Goal: Task Accomplishment & Management: Complete application form

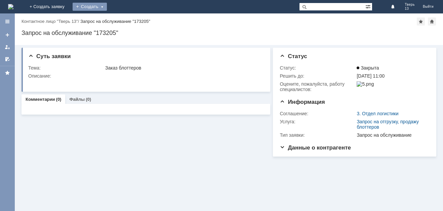
click at [107, 6] on div "Создать" at bounding box center [90, 7] width 34 height 8
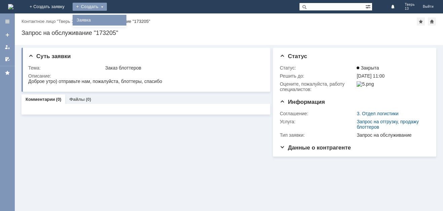
click at [125, 20] on link "Заявка" at bounding box center [99, 20] width 51 height 8
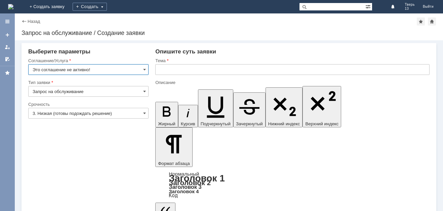
click at [147, 68] on input "Это соглашение не активно!" at bounding box center [88, 69] width 120 height 11
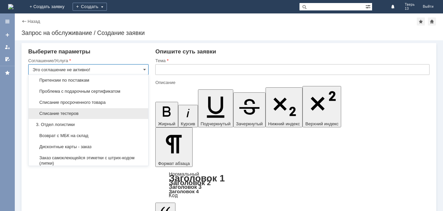
scroll to position [235, 0]
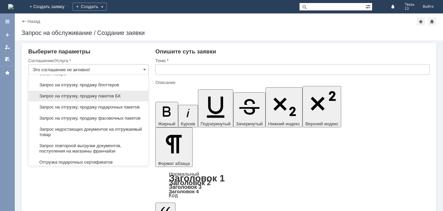
click at [126, 99] on span "Запрос на отгрузку, продажу пакетов БК" at bounding box center [89, 95] width 112 height 5
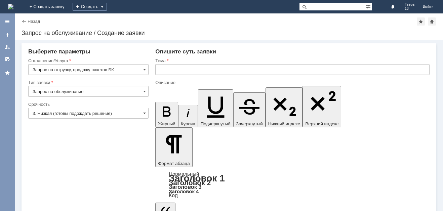
type input "Запрос на отгрузку, продажу пакетов БК"
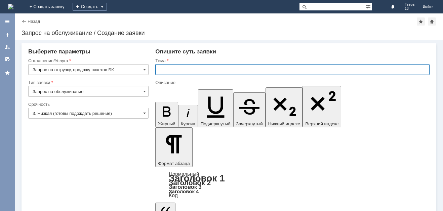
click at [175, 69] on input "text" at bounding box center [292, 69] width 274 height 11
type input "Заказ пакетов БК средние"
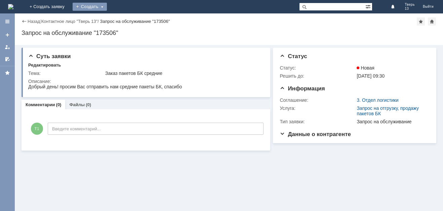
click at [107, 5] on div "Создать" at bounding box center [90, 7] width 34 height 8
click at [125, 21] on link "Заявка" at bounding box center [99, 20] width 51 height 8
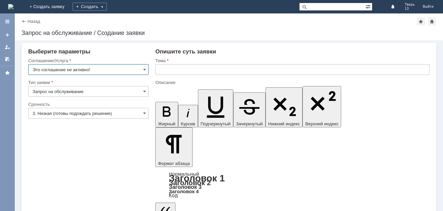
click at [142, 70] on input "Это соглашение не активно!" at bounding box center [88, 69] width 120 height 11
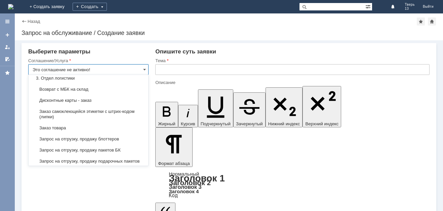
scroll to position [202, 0]
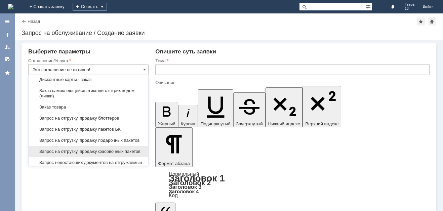
click at [116, 157] on div "Запрос на отгрузку, продажу фасовочных пакетов" at bounding box center [89, 151] width 120 height 11
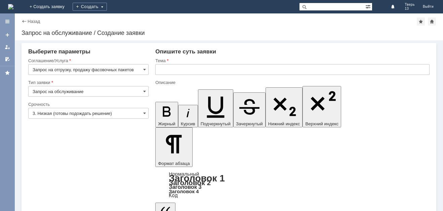
type input "Запрос на отгрузку, продажу фасовочных пакетов"
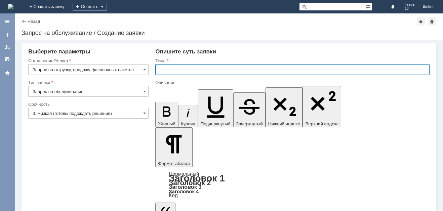
click at [171, 72] on input "text" at bounding box center [292, 69] width 274 height 11
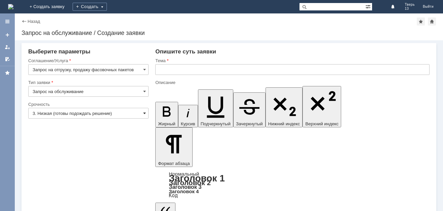
click at [144, 114] on span at bounding box center [144, 113] width 3 height 5
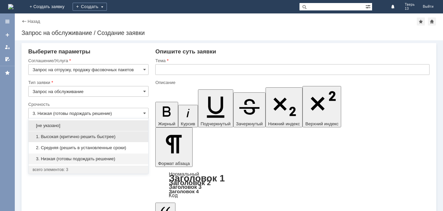
click at [80, 135] on span "1. Высокая (критично решить быстрее)" at bounding box center [89, 136] width 112 height 5
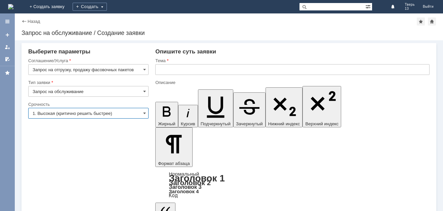
type input "1. Высокая (критично решить быстрее)"
click at [173, 68] on input "text" at bounding box center [292, 69] width 274 height 11
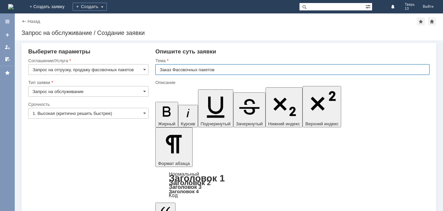
type input "Заказ Фасовочных пакетов"
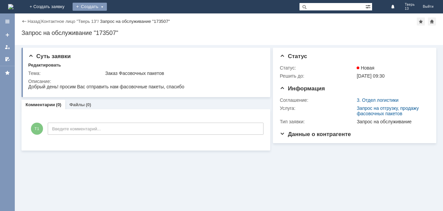
click at [107, 7] on div "Создать" at bounding box center [90, 7] width 34 height 8
click at [125, 18] on link "Заявка" at bounding box center [99, 20] width 51 height 8
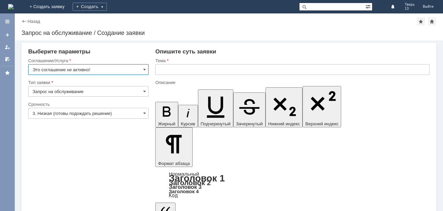
click at [143, 69] on input "Это соглашение не активно!" at bounding box center [88, 69] width 120 height 11
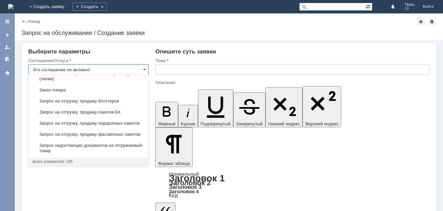
scroll to position [235, 0]
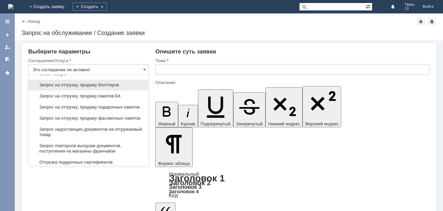
click at [99, 88] on span "Запрос на отгрузку, продажу блоттеров" at bounding box center [89, 84] width 112 height 5
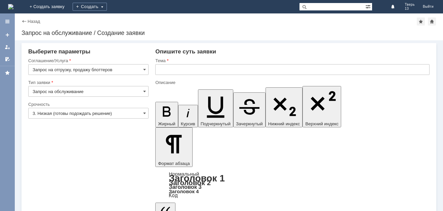
type input "Запрос на отгрузку, продажу блоттеров"
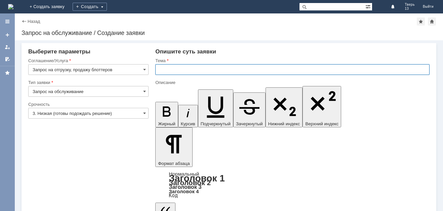
click at [173, 71] on input "text" at bounding box center [292, 69] width 274 height 11
type input "Заказ блоттеров"
